Goal: Task Accomplishment & Management: Complete application form

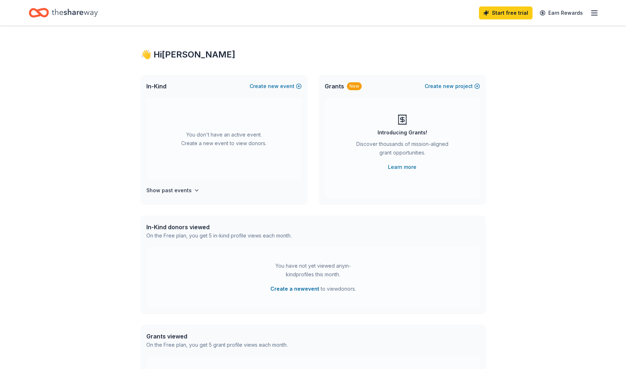
drag, startPoint x: 253, startPoint y: 175, endPoint x: 213, endPoint y: 197, distance: 45.4
click at [253, 175] on div "You don't have an active event. Create a new event to view donors." at bounding box center [223, 139] width 155 height 83
click at [195, 191] on icon "button" at bounding box center [196, 190] width 3 height 1
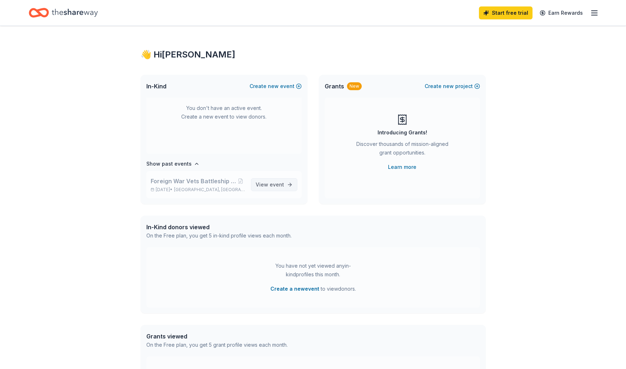
click at [267, 184] on span "View event" at bounding box center [270, 184] width 28 height 9
click at [275, 184] on span "event" at bounding box center [277, 185] width 14 height 6
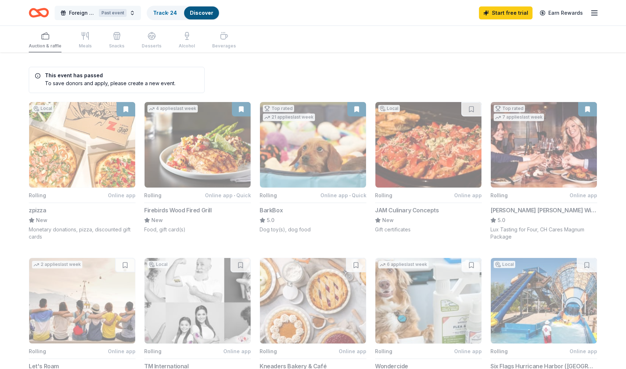
click at [133, 14] on button "Foreign War Vets Battleship Bike Run Fundraiser Past event" at bounding box center [98, 13] width 86 height 14
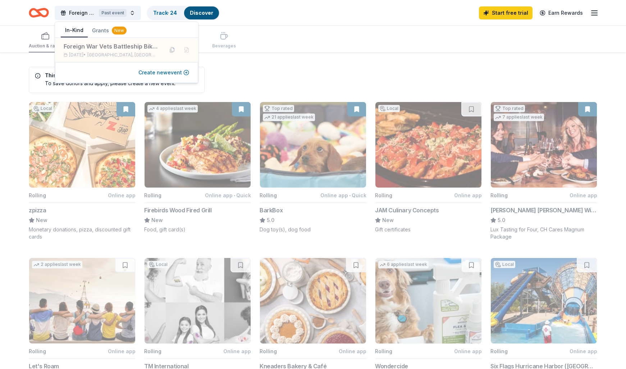
click at [171, 73] on button "Create new event" at bounding box center [163, 72] width 51 height 9
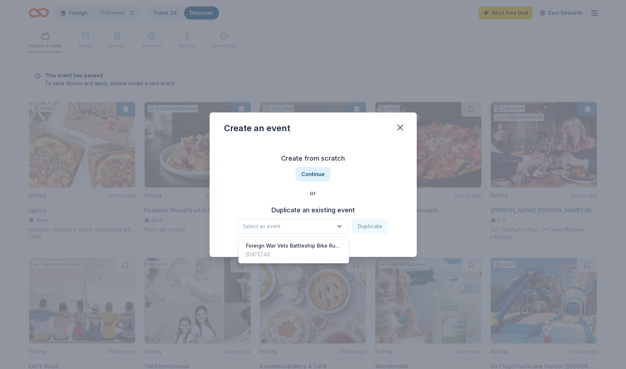
click at [340, 226] on icon "button" at bounding box center [339, 226] width 7 height 7
click at [321, 246] on div "Foreign War Vets Battleship Bike Run Fundraiser" at bounding box center [294, 246] width 96 height 9
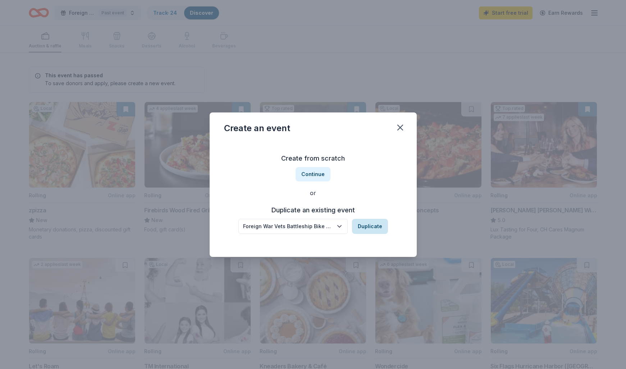
click at [369, 227] on button "Duplicate" at bounding box center [370, 226] width 36 height 15
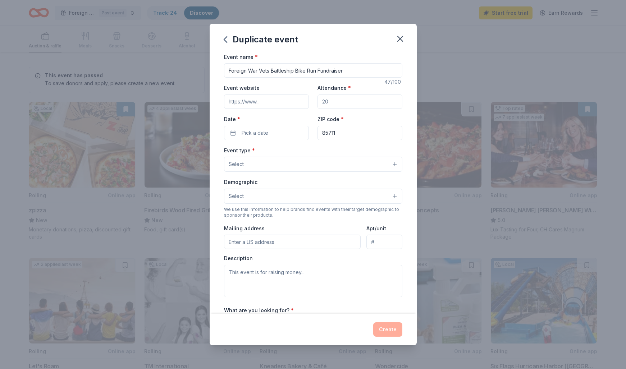
click at [340, 102] on input "Attendance *" at bounding box center [359, 102] width 85 height 14
drag, startPoint x: 304, startPoint y: 70, endPoint x: 296, endPoint y: 70, distance: 7.6
click at [296, 71] on input "Foreign War Vets Battleship Bike Run Fundraiser" at bounding box center [313, 70] width 178 height 14
type input "Foreign War Vets Battleship Poker Run Fundraiser"
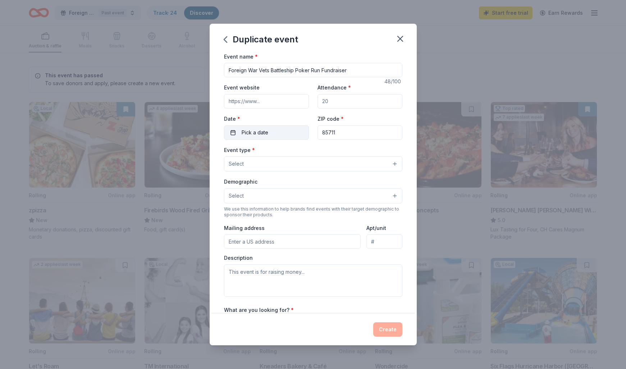
click at [277, 135] on button "Pick a date" at bounding box center [266, 132] width 85 height 14
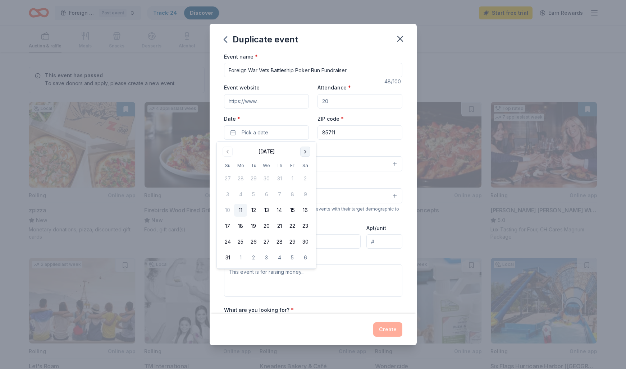
click at [304, 151] on button "Go to next month" at bounding box center [305, 152] width 10 height 10
click at [305, 241] on button "29" at bounding box center [305, 241] width 13 height 13
click at [343, 134] on input "85711" at bounding box center [359, 132] width 85 height 14
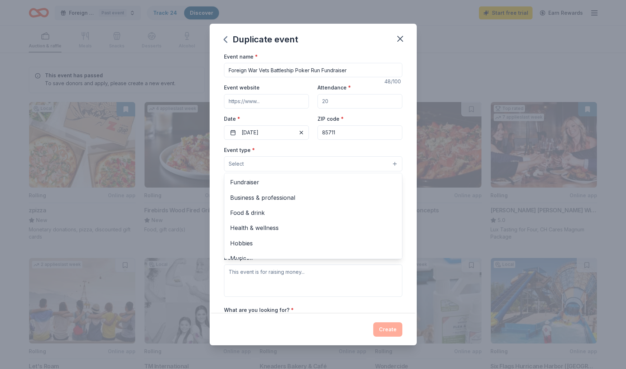
click at [269, 162] on button "Select" at bounding box center [313, 163] width 178 height 15
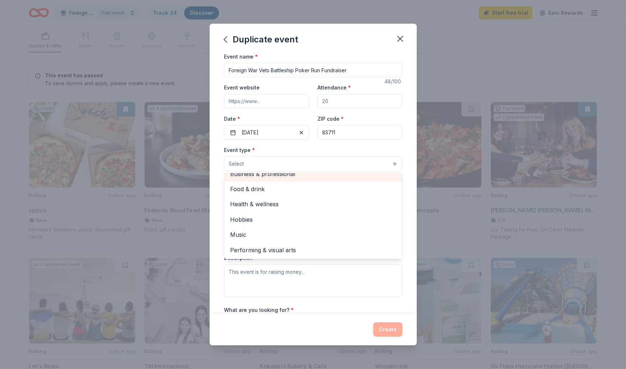
scroll to position [0, 0]
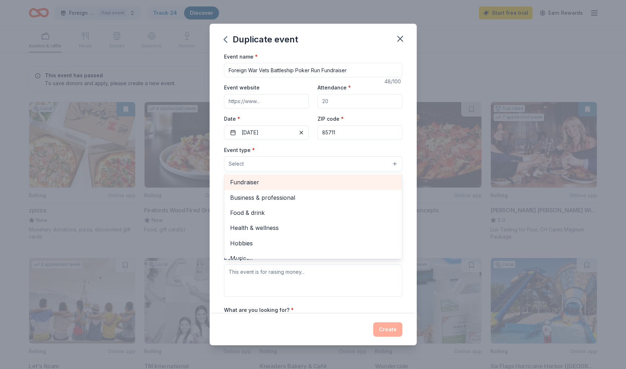
click at [248, 180] on span "Fundraiser" at bounding box center [313, 182] width 166 height 9
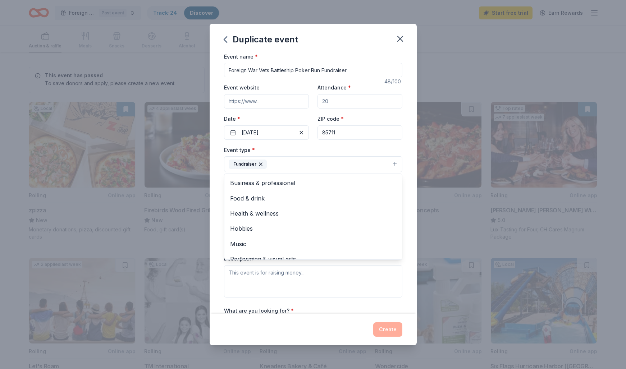
click at [408, 166] on div "Event name * Foreign War Vets Battleship Poker Run Fundraiser 48 /100 Event web…" at bounding box center [313, 183] width 207 height 262
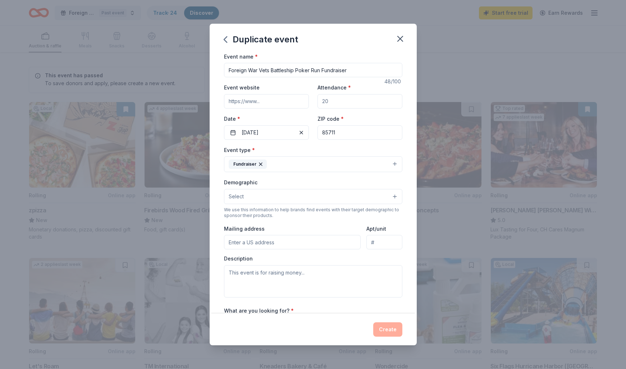
click at [301, 243] on input "Mailing address" at bounding box center [292, 242] width 137 height 14
type input "9656 E CORTE [PERSON_NAME] DEL SOL"
click at [320, 280] on textarea at bounding box center [313, 282] width 178 height 32
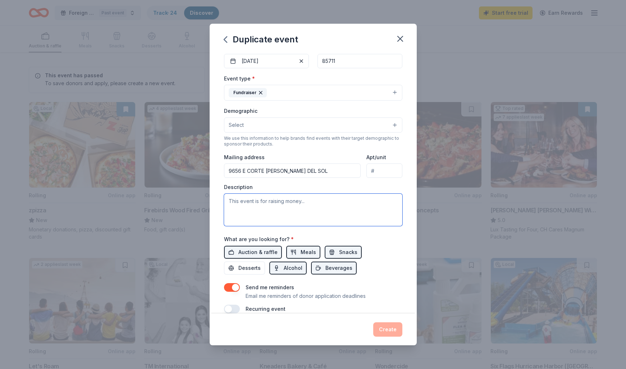
scroll to position [72, 0]
click at [264, 250] on span "Auction & raffle" at bounding box center [257, 252] width 39 height 9
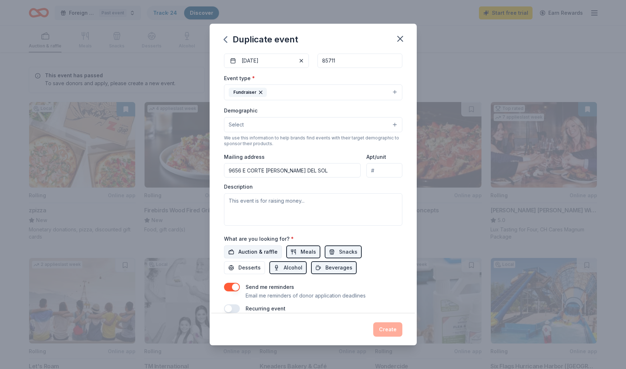
scroll to position [73, 0]
click at [284, 268] on span "Alcohol" at bounding box center [293, 267] width 19 height 9
click at [303, 252] on span "Meals" at bounding box center [308, 251] width 15 height 9
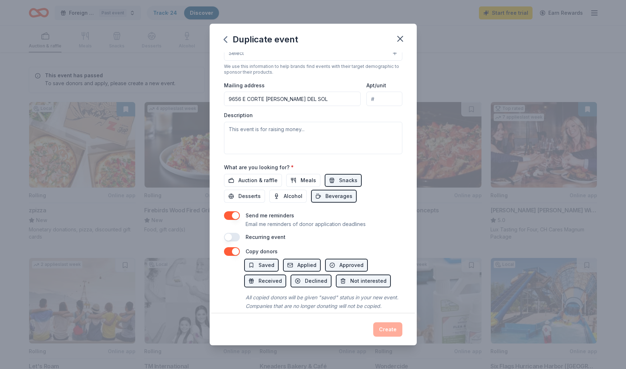
scroll to position [153, 0]
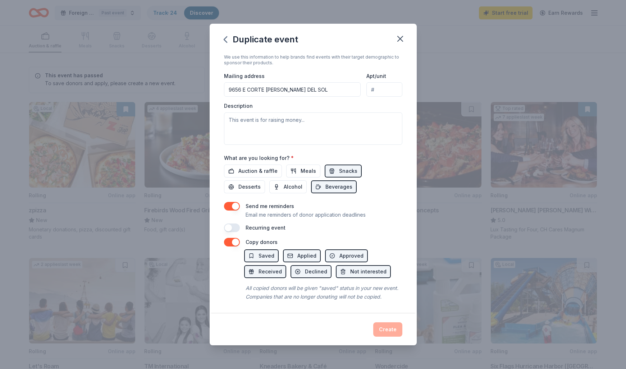
drag, startPoint x: 261, startPoint y: 255, endPoint x: 281, endPoint y: 255, distance: 19.4
click at [262, 255] on span "Saved" at bounding box center [267, 256] width 16 height 9
drag, startPoint x: 293, startPoint y: 254, endPoint x: 324, endPoint y: 255, distance: 30.6
click at [297, 255] on button "Applied" at bounding box center [302, 256] width 38 height 13
drag, startPoint x: 346, startPoint y: 255, endPoint x: 339, endPoint y: 257, distance: 7.2
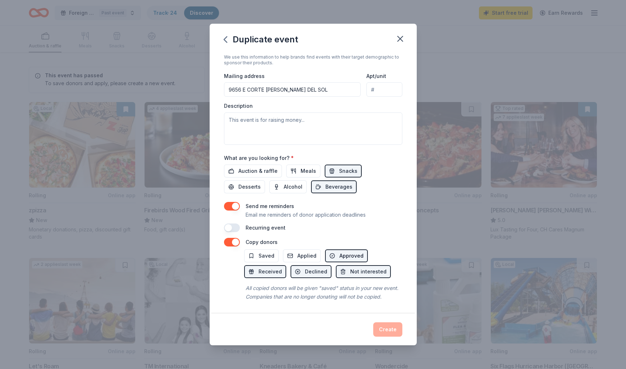
click at [346, 255] on span "Approved" at bounding box center [351, 256] width 24 height 9
drag, startPoint x: 265, startPoint y: 272, endPoint x: 270, endPoint y: 272, distance: 5.8
click at [265, 272] on span "Received" at bounding box center [270, 271] width 23 height 9
click at [293, 272] on button "Declined" at bounding box center [311, 271] width 41 height 13
click at [365, 271] on span "Not interested" at bounding box center [368, 271] width 36 height 9
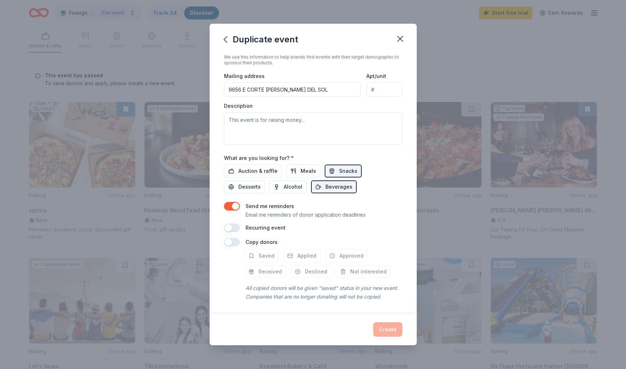
click at [228, 227] on button "button" at bounding box center [232, 228] width 16 height 9
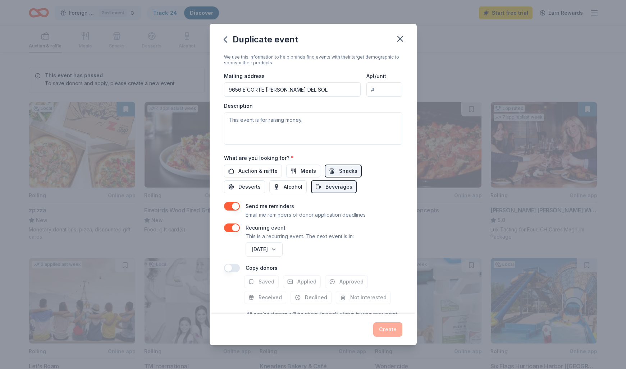
click at [228, 268] on button "button" at bounding box center [232, 268] width 16 height 9
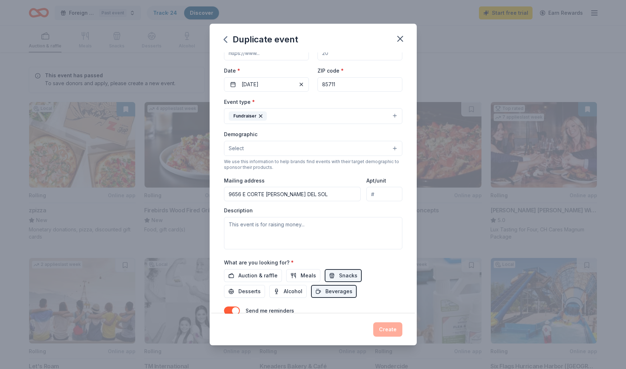
scroll to position [47, 0]
click at [343, 56] on input "Attendance *" at bounding box center [359, 54] width 85 height 14
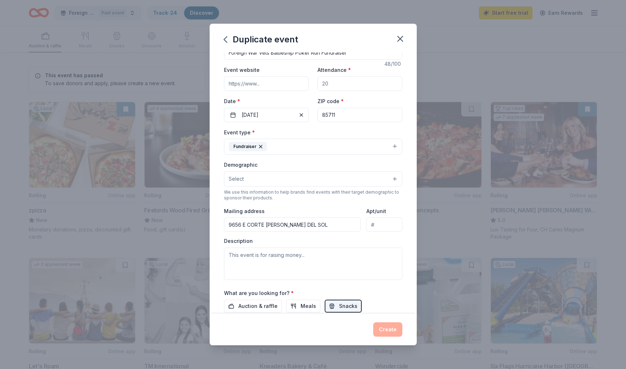
scroll to position [0, 0]
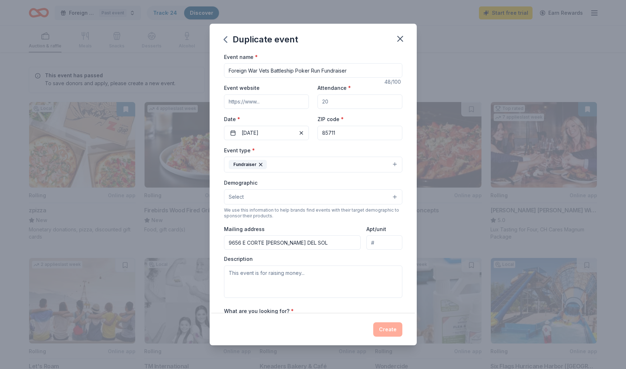
drag, startPoint x: 330, startPoint y: 101, endPoint x: 317, endPoint y: 101, distance: 13.3
click at [317, 101] on input "Attendance *" at bounding box center [359, 102] width 85 height 14
type input "75"
click at [277, 101] on input "Event website" at bounding box center [266, 102] width 85 height 14
click at [386, 330] on button "Create" at bounding box center [387, 329] width 29 height 14
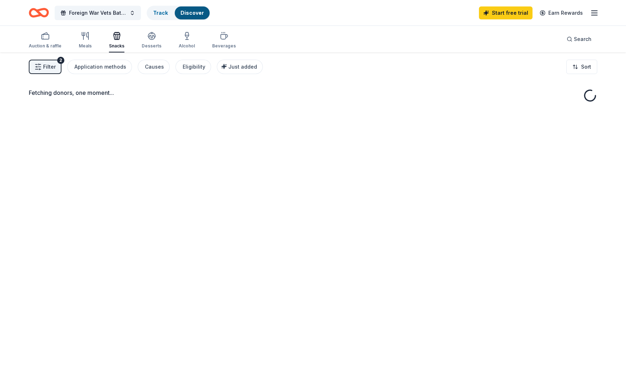
scroll to position [0, 0]
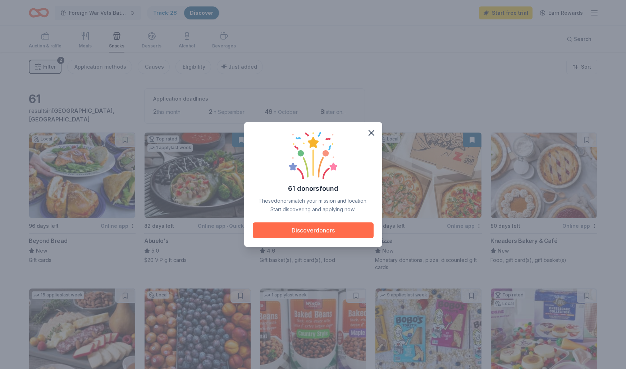
click at [323, 230] on button "Discover donors" at bounding box center [313, 231] width 121 height 16
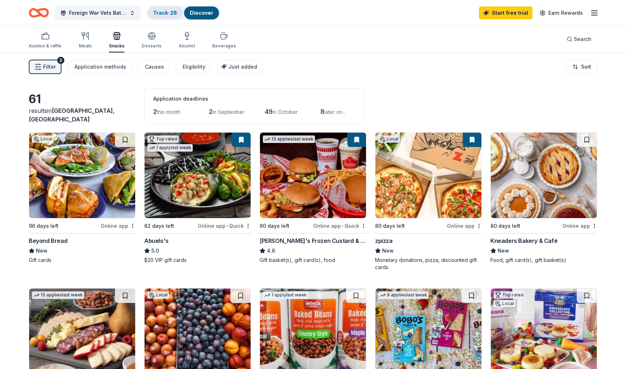
click at [162, 13] on link "Track · 28" at bounding box center [165, 13] width 24 height 6
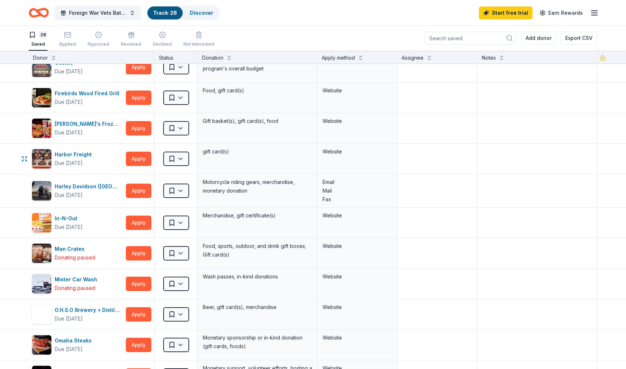
scroll to position [323, 0]
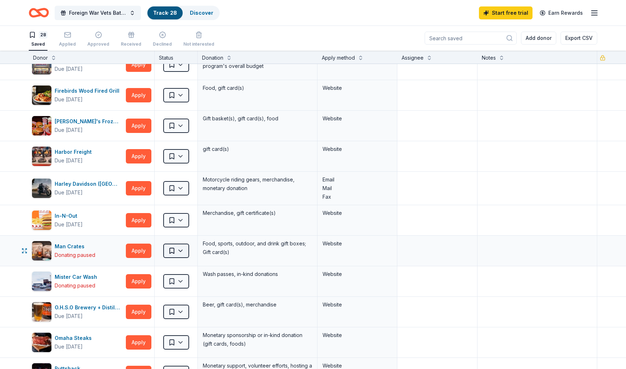
click at [183, 251] on html "10% Foreign War Vets Battleship Poker Run Fundraiser Track · 28 Discover Start …" at bounding box center [313, 184] width 626 height 369
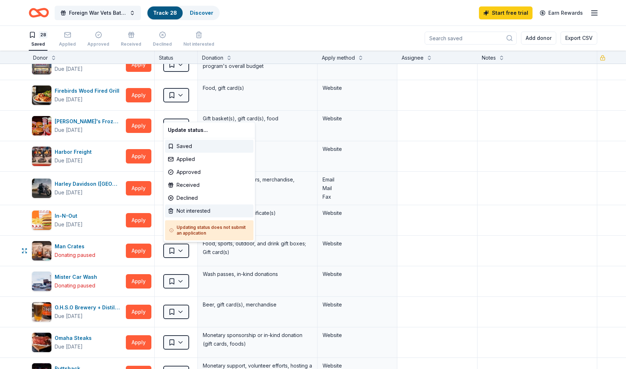
click at [197, 210] on div "Not interested" at bounding box center [209, 211] width 88 height 13
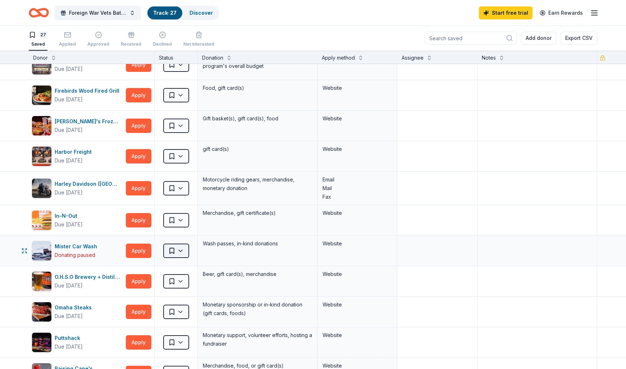
click at [180, 250] on html "10% Foreign War Vets Battleship Poker Run Fundraiser Track · 27 Discover Start …" at bounding box center [313, 184] width 626 height 369
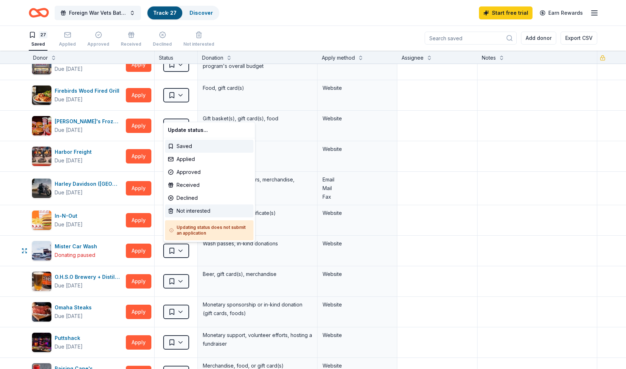
click at [179, 210] on div "Not interested" at bounding box center [209, 211] width 88 height 13
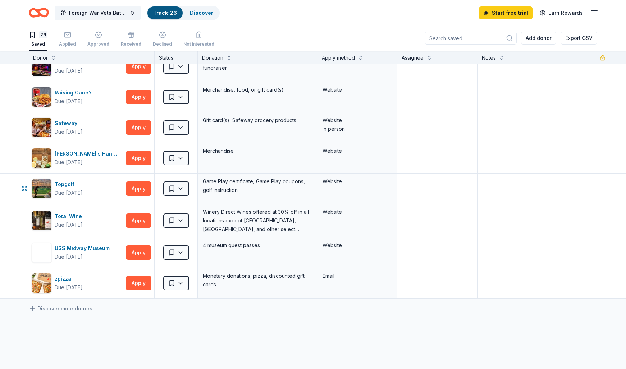
scroll to position [572, 0]
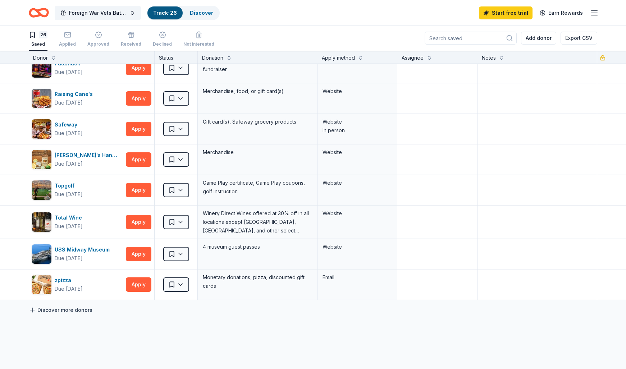
click at [80, 306] on link "Discover more donors" at bounding box center [61, 310] width 64 height 9
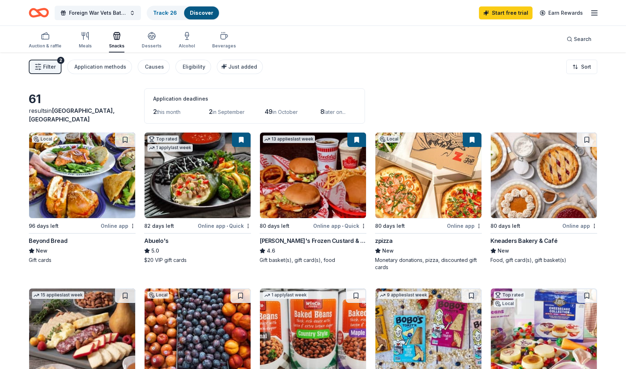
click at [163, 113] on span "this month" at bounding box center [169, 112] width 24 height 6
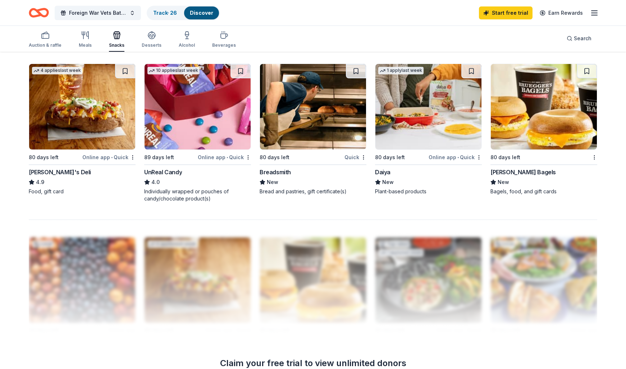
scroll to position [517, 0]
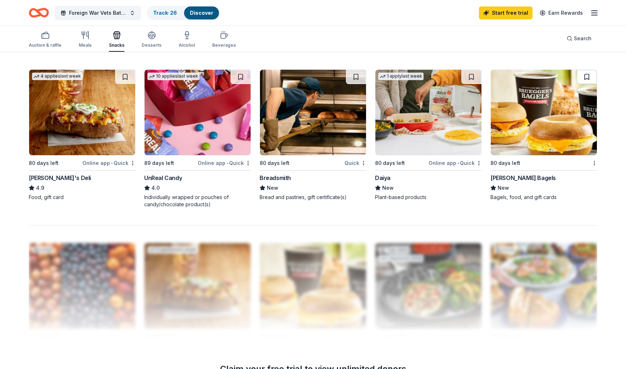
click at [587, 76] on button at bounding box center [587, 77] width 20 height 14
click at [126, 77] on button at bounding box center [125, 77] width 20 height 14
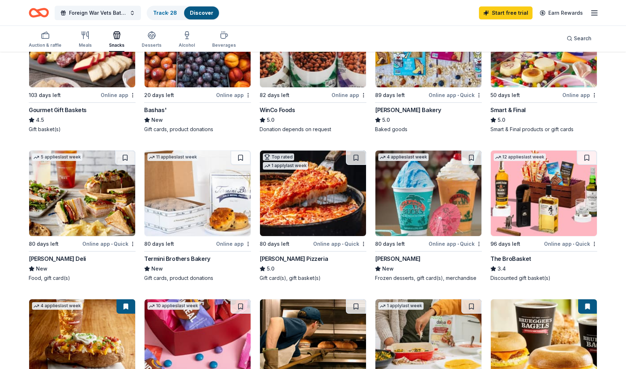
scroll to position [276, 0]
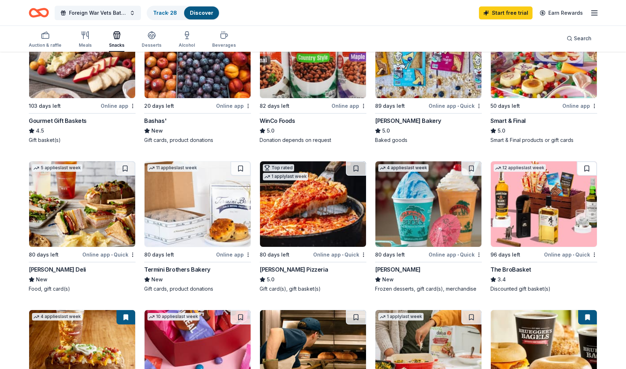
click at [586, 168] on button at bounding box center [587, 168] width 20 height 14
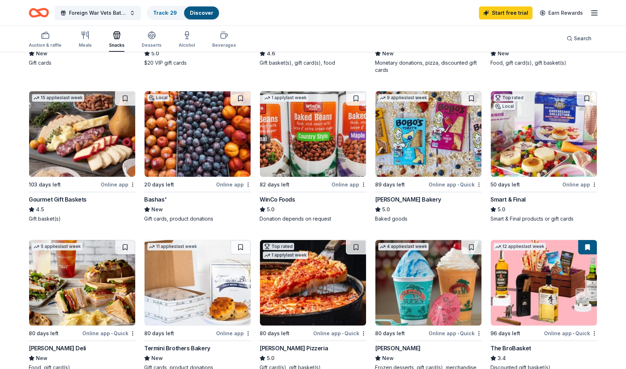
scroll to position [197, 0]
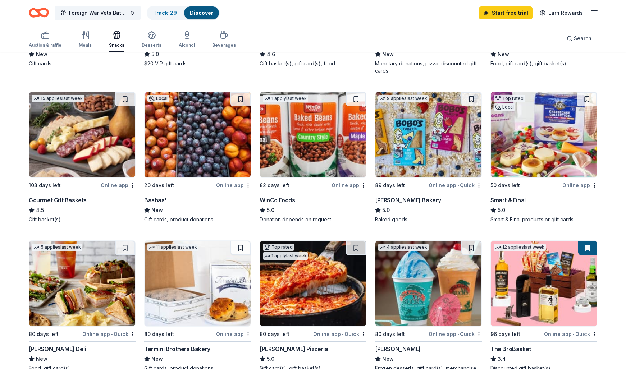
click at [239, 98] on button at bounding box center [240, 99] width 20 height 14
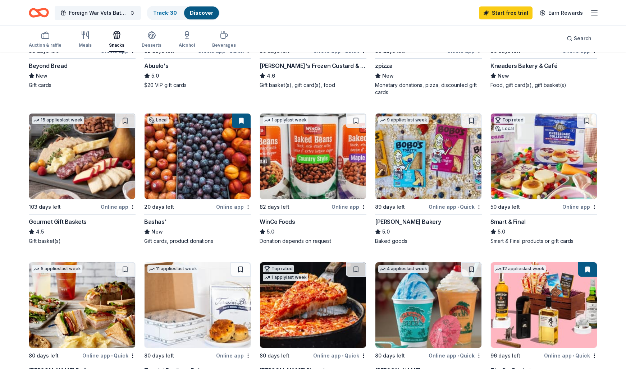
scroll to position [175, 0]
click at [125, 120] on button at bounding box center [125, 121] width 20 height 14
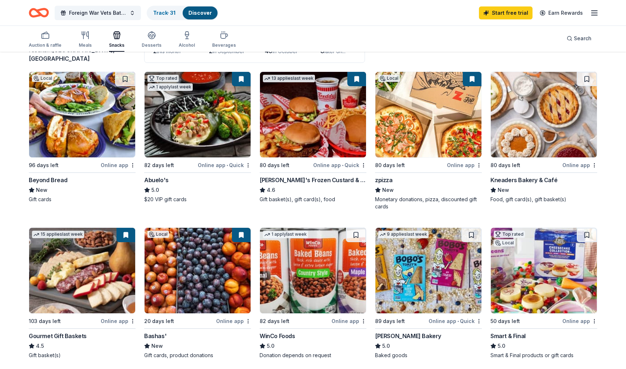
scroll to position [60, 0]
click at [126, 79] on button at bounding box center [125, 79] width 20 height 14
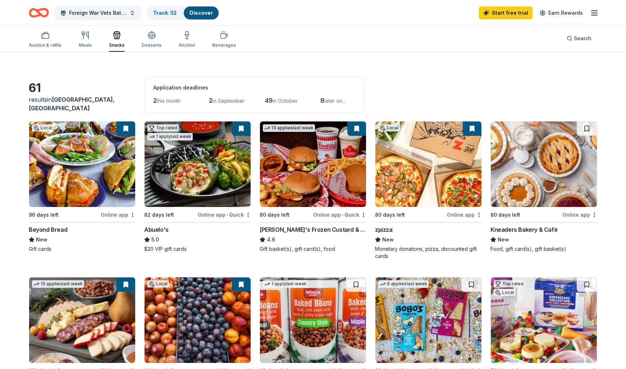
scroll to position [12, 0]
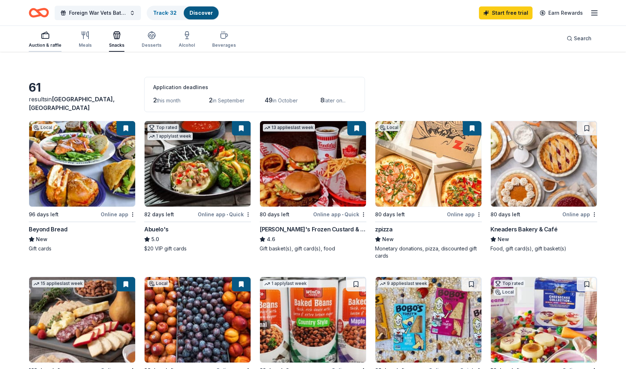
click at [49, 36] on rect "button" at bounding box center [45, 36] width 7 height 5
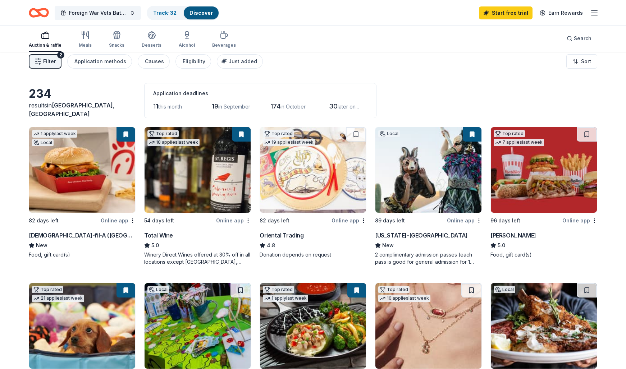
scroll to position [4, 0]
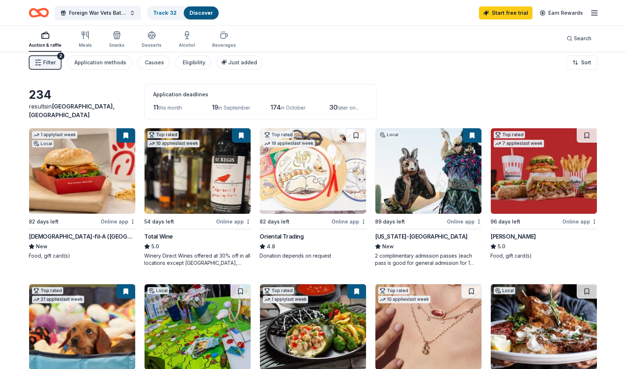
click at [587, 135] on button at bounding box center [587, 135] width 20 height 14
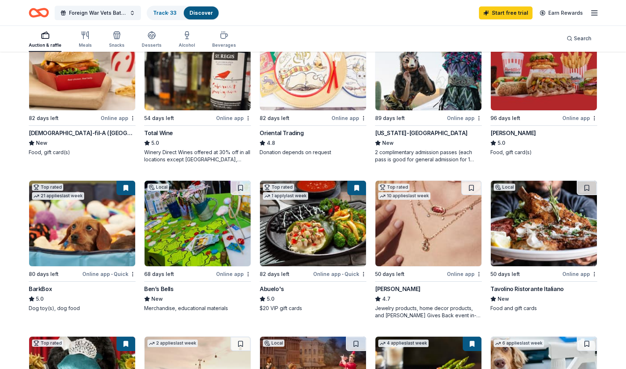
scroll to position [108, 0]
drag, startPoint x: 471, startPoint y: 186, endPoint x: 475, endPoint y: 189, distance: 4.6
click at [471, 186] on button at bounding box center [471, 187] width 20 height 14
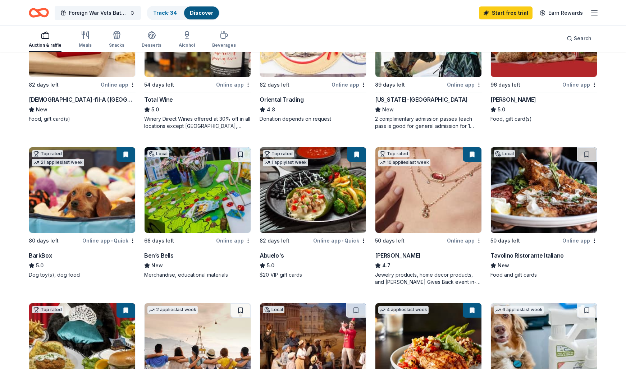
scroll to position [143, 0]
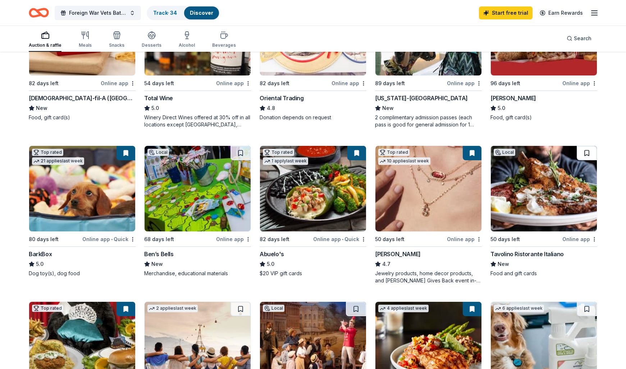
click at [587, 152] on button at bounding box center [587, 153] width 20 height 14
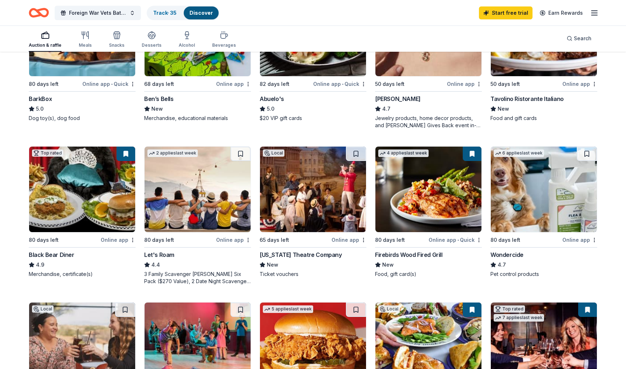
scroll to position [298, 0]
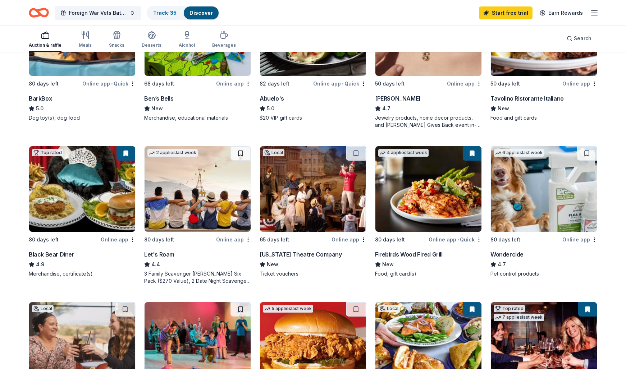
click at [127, 153] on button at bounding box center [125, 153] width 19 height 14
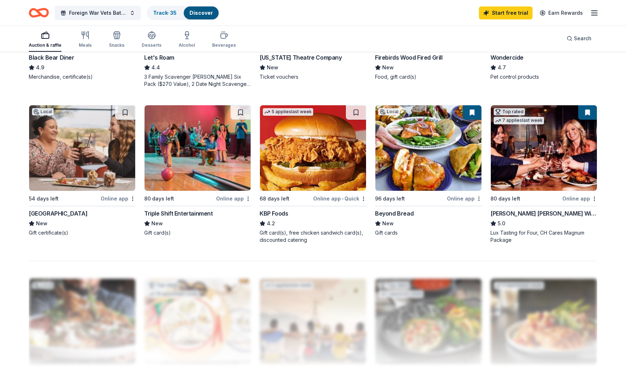
scroll to position [496, 0]
click at [124, 111] on button at bounding box center [125, 112] width 20 height 14
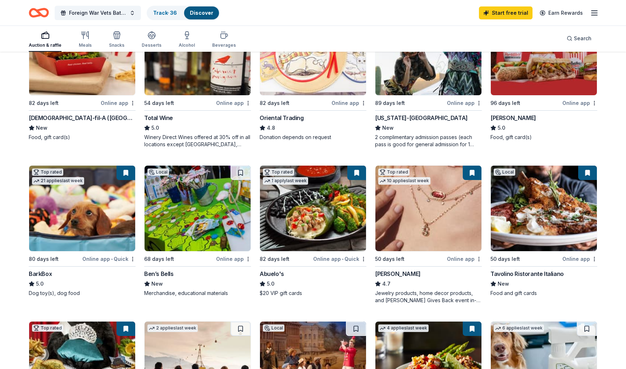
scroll to position [122, 0]
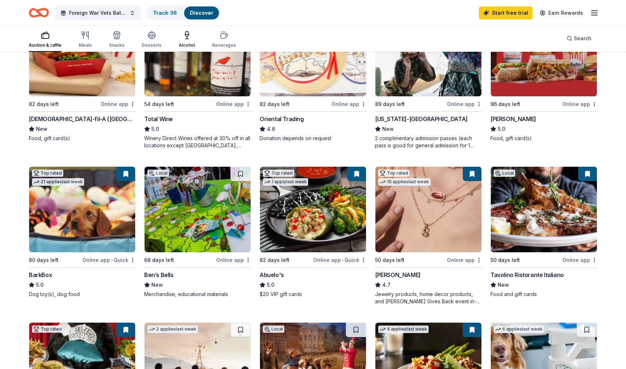
click at [183, 34] on icon "button" at bounding box center [187, 35] width 9 height 9
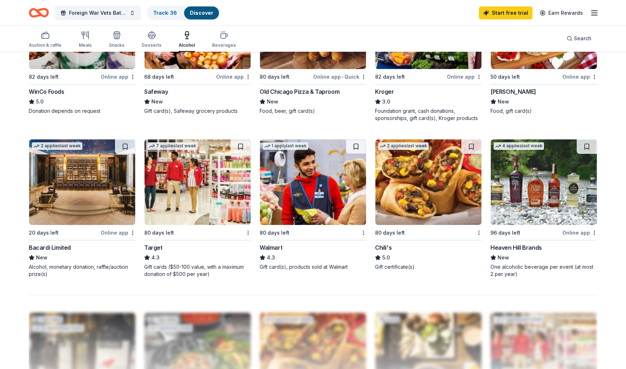
scroll to position [462, 0]
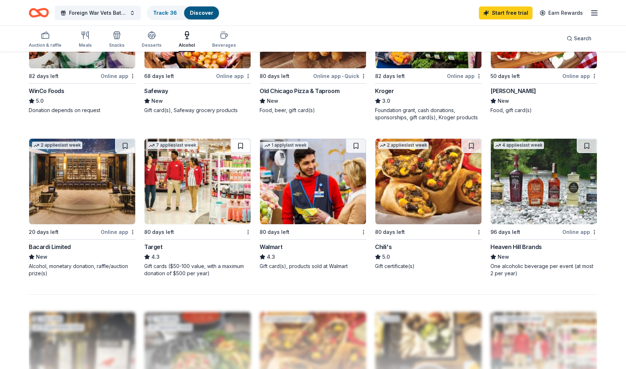
click at [240, 146] on button at bounding box center [240, 146] width 20 height 14
click at [356, 145] on button at bounding box center [356, 145] width 20 height 14
click at [472, 145] on button at bounding box center [471, 145] width 20 height 14
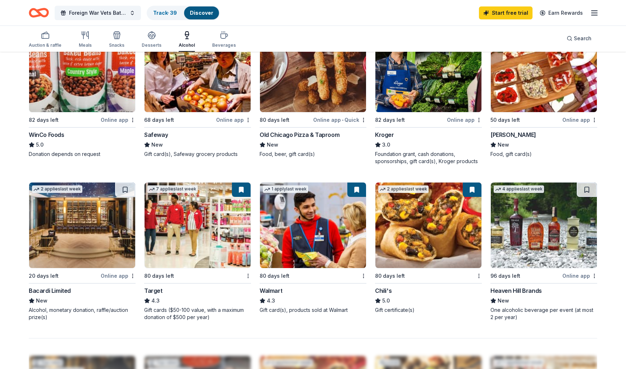
scroll to position [417, 0]
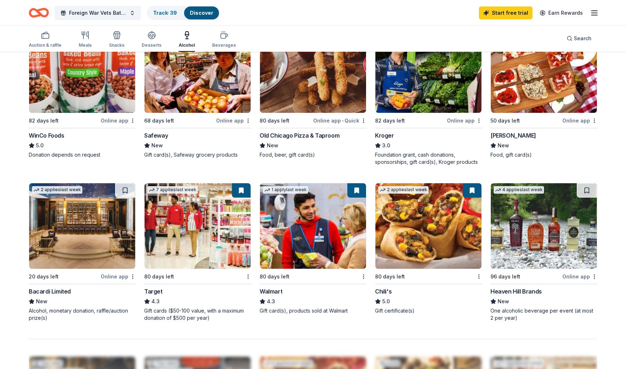
click at [125, 190] on button at bounding box center [125, 190] width 20 height 14
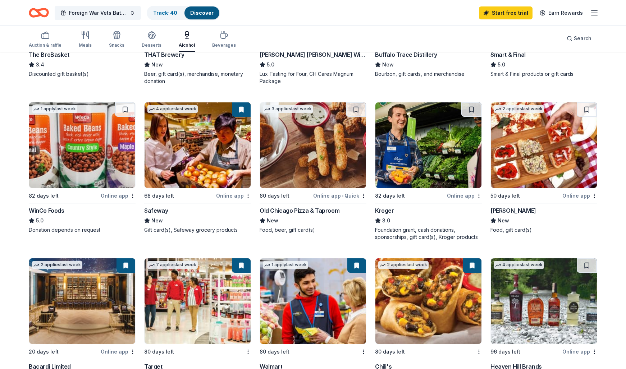
scroll to position [342, 0]
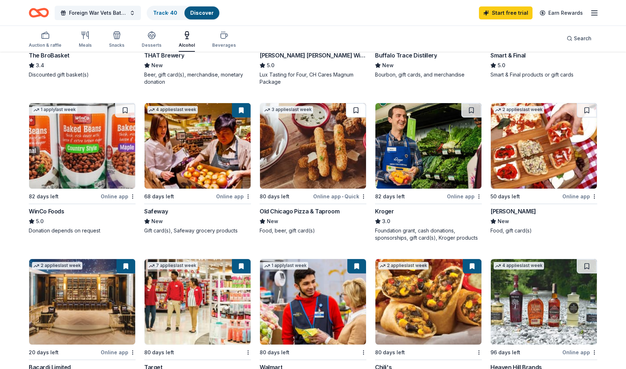
click at [356, 110] on button at bounding box center [356, 110] width 20 height 14
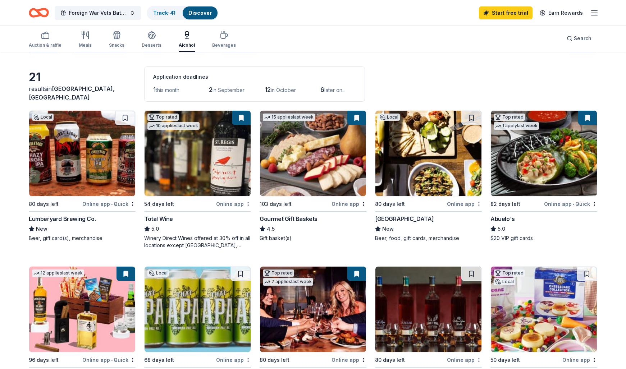
scroll to position [0, 0]
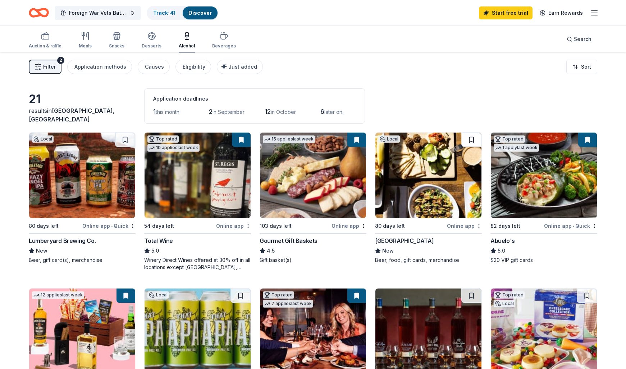
click at [471, 138] on button at bounding box center [471, 140] width 20 height 14
click at [125, 139] on button at bounding box center [125, 140] width 20 height 14
click at [150, 36] on icon "button" at bounding box center [151, 36] width 9 height 9
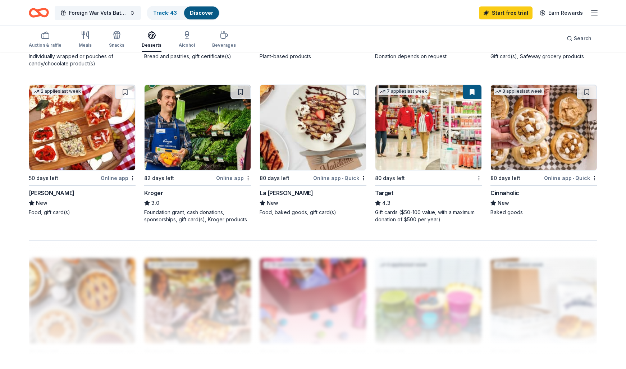
scroll to position [503, 0]
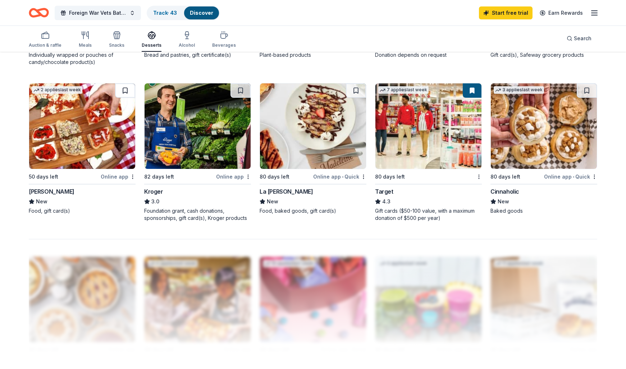
click at [125, 90] on button at bounding box center [125, 90] width 20 height 14
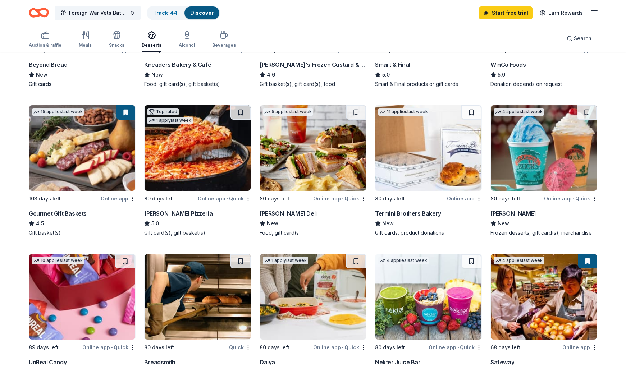
scroll to position [176, 0]
click at [118, 35] on icon "button" at bounding box center [117, 35] width 9 height 9
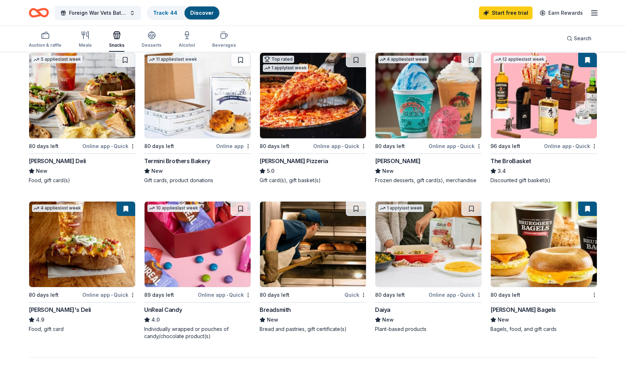
scroll to position [385, 0]
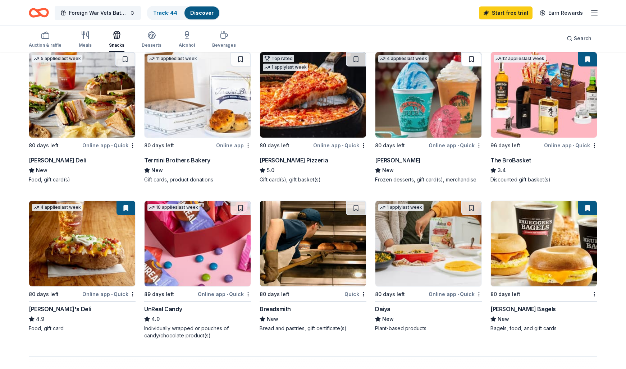
click at [470, 59] on button at bounding box center [471, 59] width 20 height 14
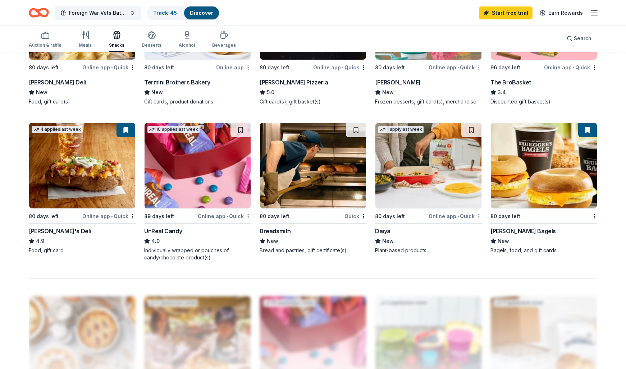
scroll to position [472, 0]
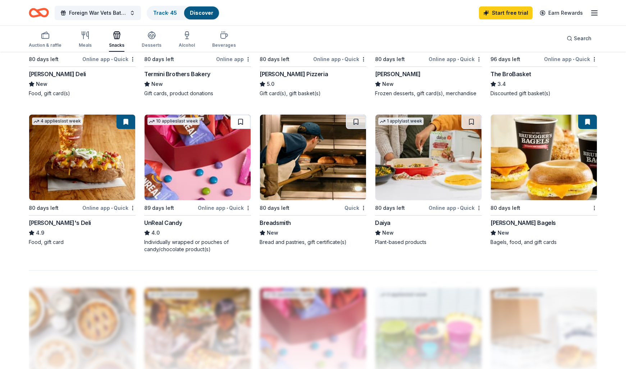
click at [240, 122] on button at bounding box center [240, 122] width 20 height 14
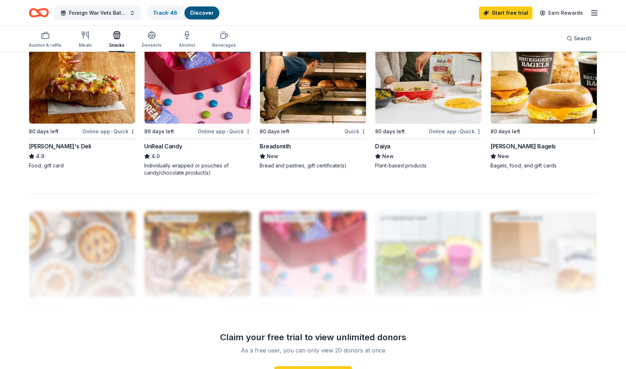
scroll to position [549, 0]
click at [220, 34] on icon "button" at bounding box center [224, 35] width 9 height 9
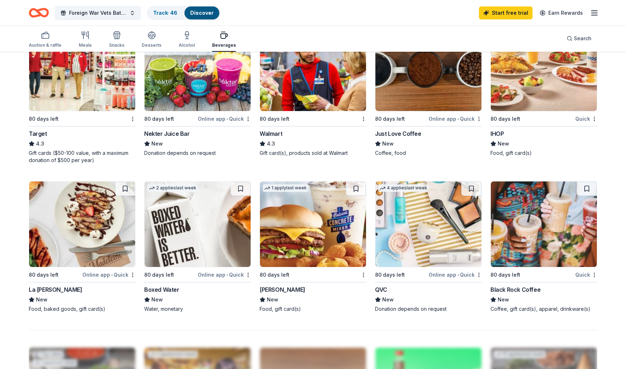
scroll to position [413, 0]
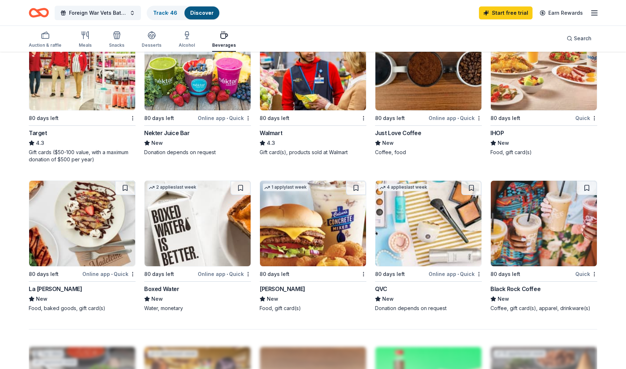
click at [356, 187] on button at bounding box center [356, 188] width 20 height 14
click at [587, 187] on button at bounding box center [587, 188] width 20 height 14
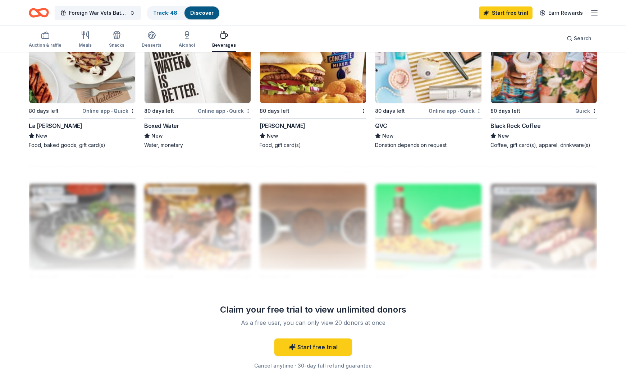
scroll to position [578, 0]
